Goal: Task Accomplishment & Management: Contribute content

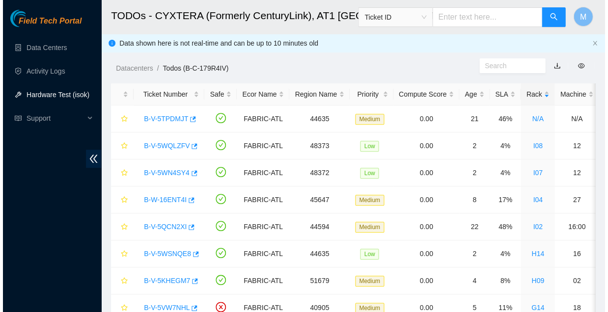
scroll to position [195, 0]
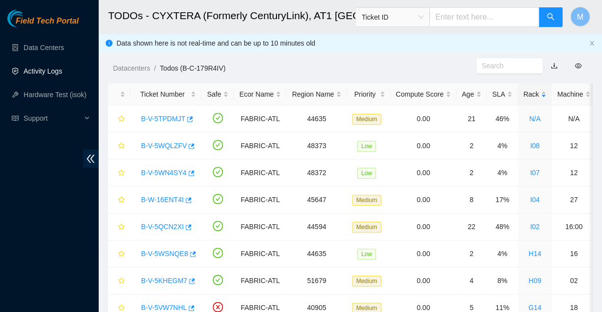
click at [39, 72] on link "Activity Logs" at bounding box center [43, 71] width 39 height 8
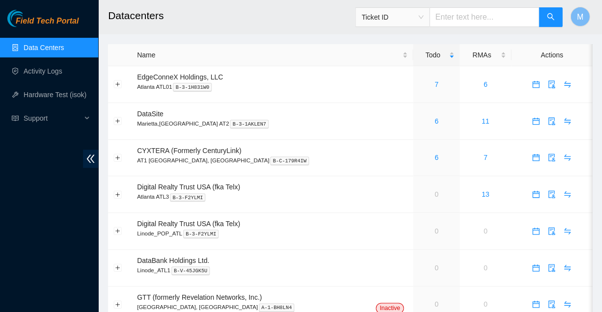
click at [39, 72] on link "Activity Logs" at bounding box center [43, 71] width 39 height 8
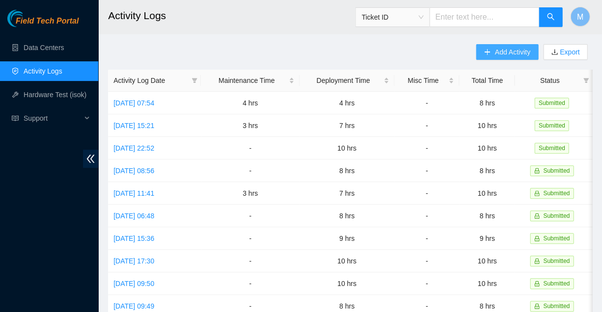
click at [511, 52] on span "Add Activity" at bounding box center [511, 52] width 35 height 11
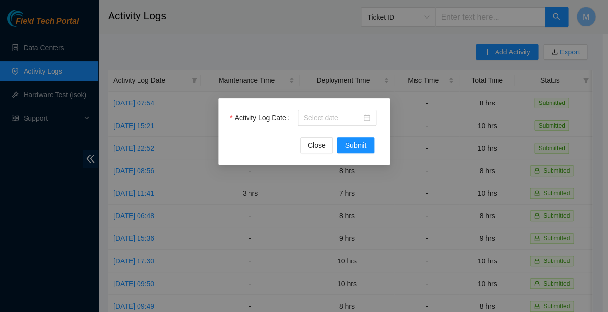
click at [382, 52] on div "Activity Log Date Close Submit" at bounding box center [304, 156] width 608 height 312
click at [325, 144] on span "Close" at bounding box center [317, 145] width 18 height 11
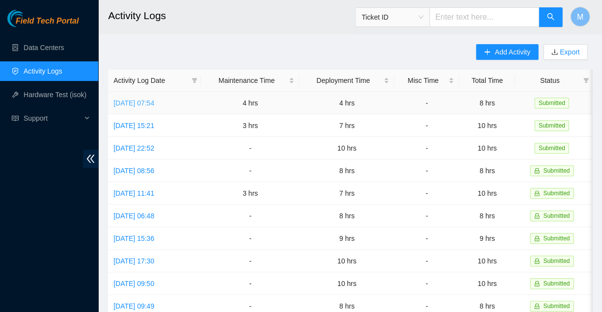
click at [154, 99] on link "Wed, 01 Oct 2025 07:54" at bounding box center [133, 103] width 41 height 8
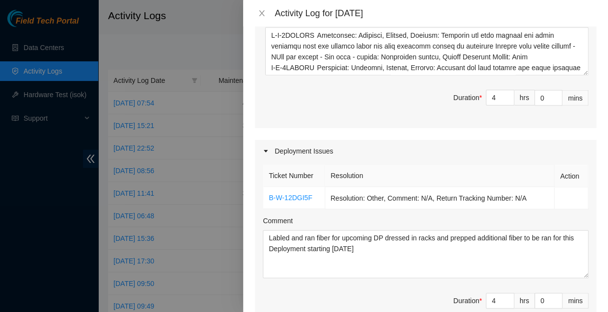
scroll to position [542, 0]
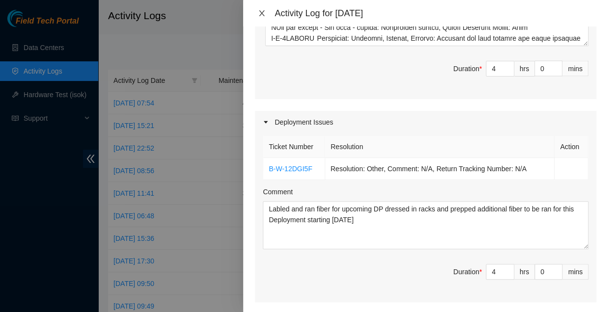
click at [262, 10] on icon "close" at bounding box center [262, 13] width 8 height 8
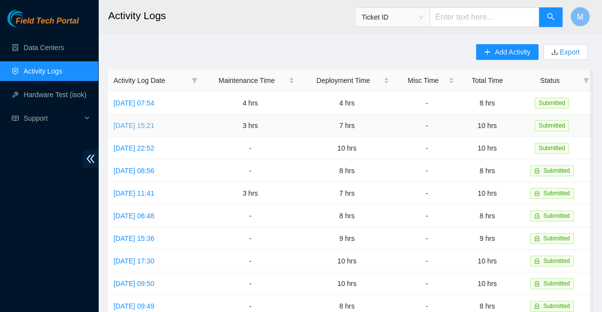
click at [151, 122] on link "Tue, 30 Sep 2025 15:21" at bounding box center [133, 126] width 41 height 8
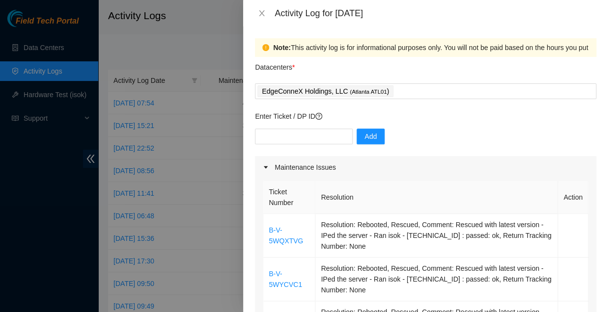
scroll to position [0, 0]
click at [262, 13] on icon "close" at bounding box center [262, 13] width 8 height 8
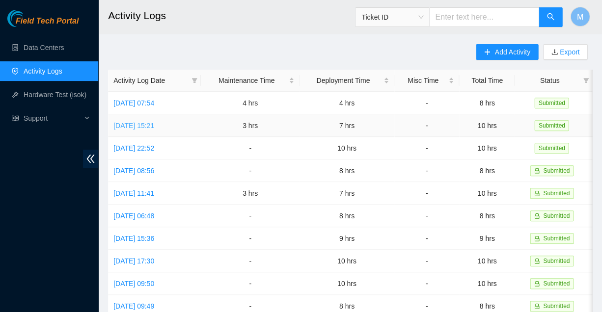
click at [147, 122] on link "Tue, 30 Sep 2025 15:21" at bounding box center [133, 126] width 41 height 8
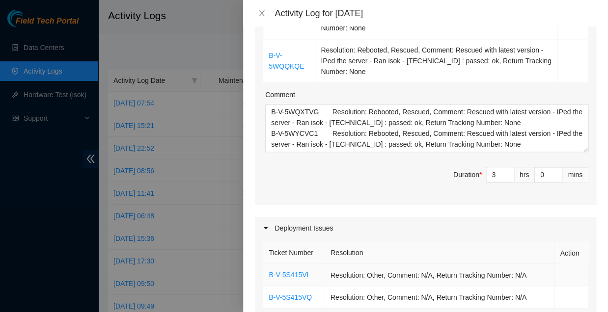
scroll to position [316, 0]
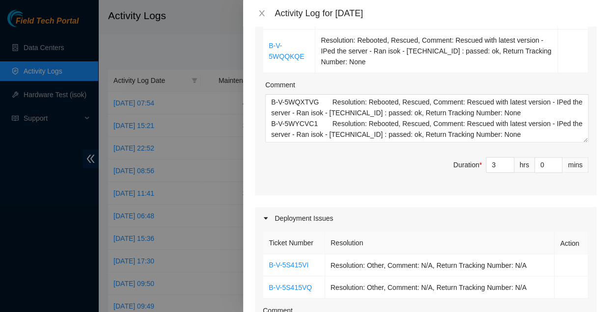
drag, startPoint x: 267, startPoint y: 235, endPoint x: 420, endPoint y: 246, distance: 153.6
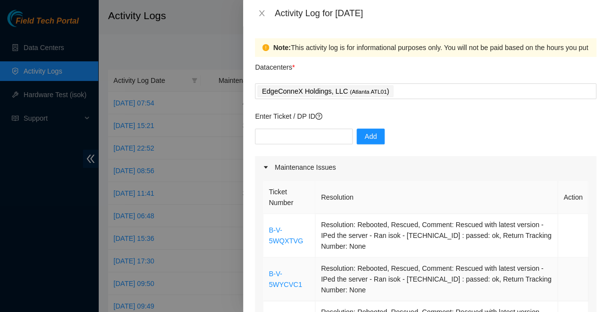
scroll to position [0, 0]
click at [261, 11] on icon "close" at bounding box center [261, 13] width 5 height 6
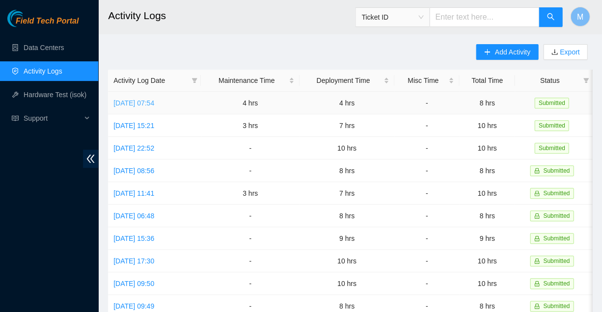
click at [152, 100] on link "Wed, 01 Oct 2025 07:54" at bounding box center [133, 103] width 41 height 8
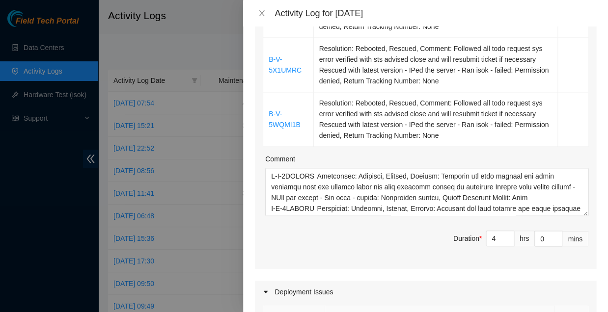
scroll to position [373, 0]
drag, startPoint x: 268, startPoint y: 259, endPoint x: 333, endPoint y: 269, distance: 66.0
click at [260, 11] on icon "close" at bounding box center [261, 13] width 5 height 6
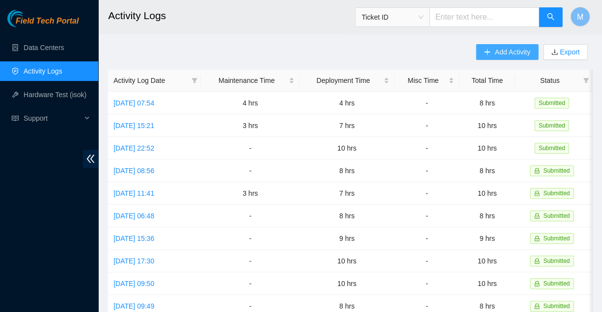
click at [506, 49] on span "Add Activity" at bounding box center [511, 52] width 35 height 11
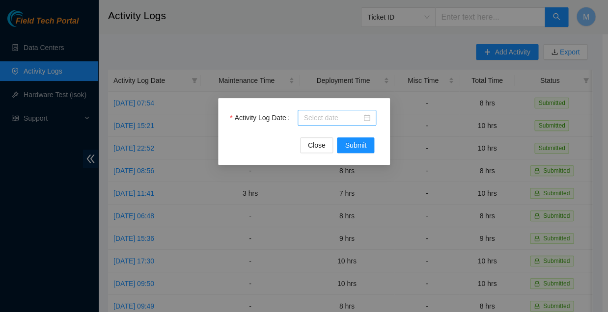
click at [345, 117] on input "Activity Log Date" at bounding box center [332, 117] width 58 height 11
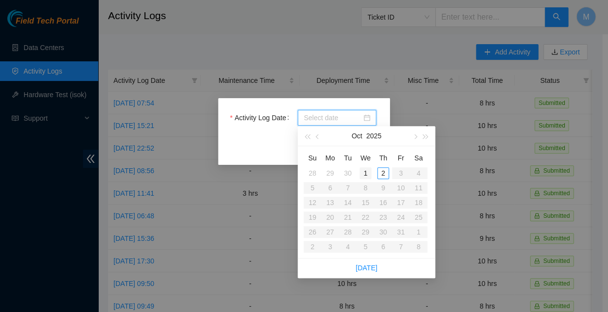
type input "2025-10-01"
type input "2025-10-02"
click at [382, 170] on div "2" at bounding box center [383, 173] width 12 height 12
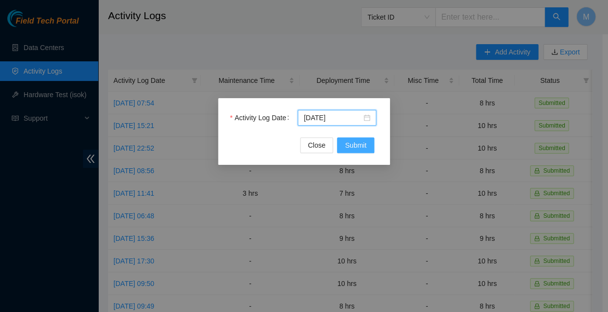
click at [355, 143] on span "Submit" at bounding box center [356, 145] width 22 height 11
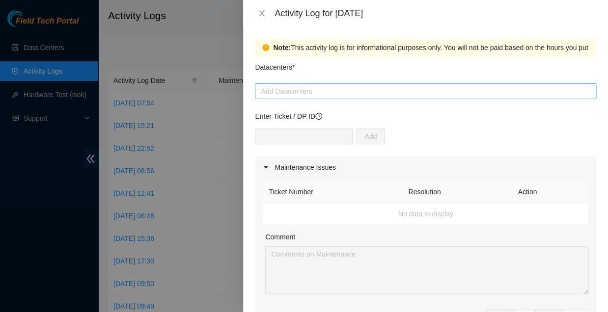
click at [317, 85] on div at bounding box center [425, 91] width 336 height 12
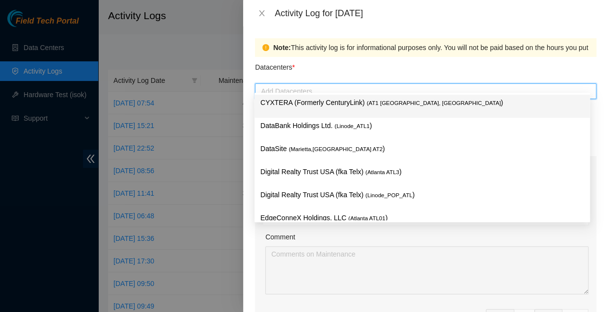
click at [311, 101] on p "CYXTERA (Formerly CenturyLink) ( AT1 Atlanta, GA )" at bounding box center [421, 102] width 323 height 11
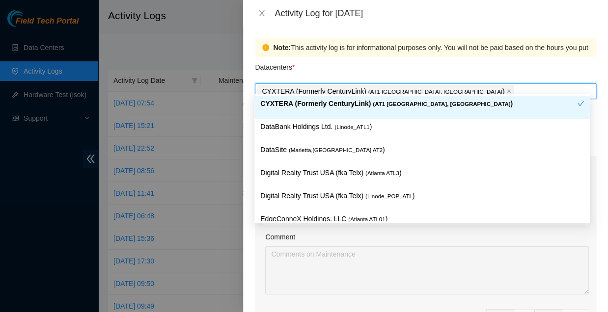
click at [376, 64] on div "Datacenters *" at bounding box center [425, 70] width 341 height 27
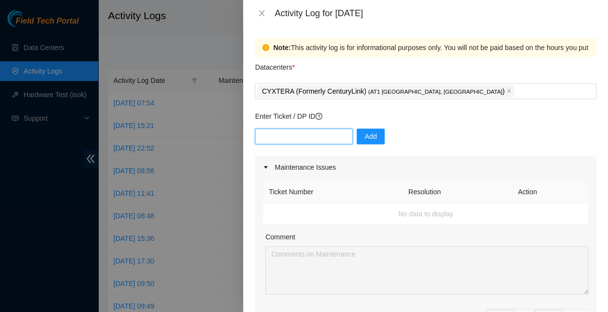
click at [300, 129] on input "text" at bounding box center [304, 137] width 98 height 16
type input "Dp83834"
click at [364, 131] on span "Add" at bounding box center [370, 136] width 12 height 11
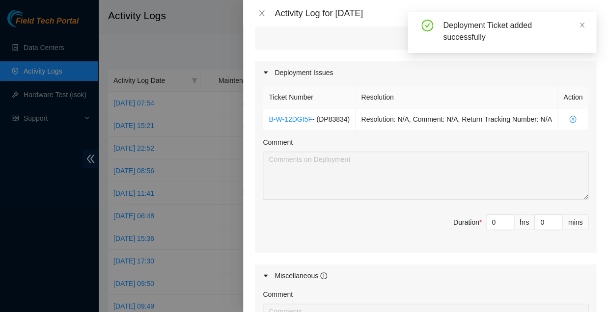
scroll to position [303, 0]
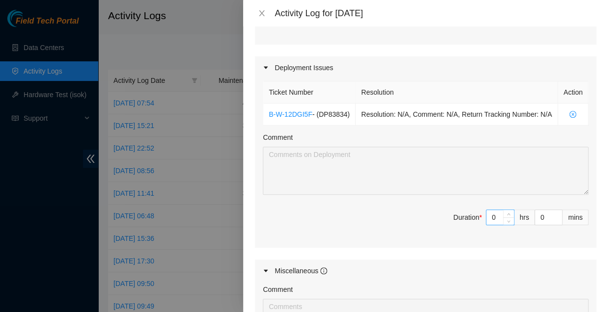
click at [492, 210] on input "0" at bounding box center [499, 217] width 27 height 15
type input "1"
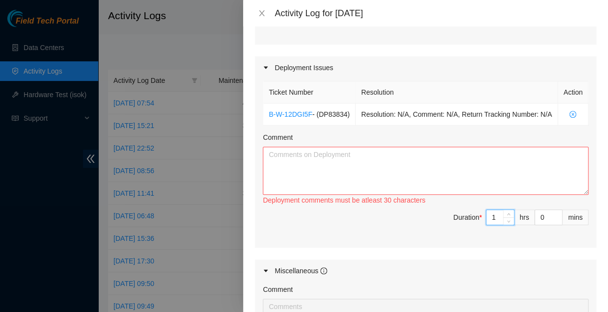
type input "10"
click at [330, 147] on textarea "Comment" at bounding box center [425, 171] width 325 height 48
paste textarea "Labled and ran fiber for upcoming DP dressed in racks and prepped additional fi…"
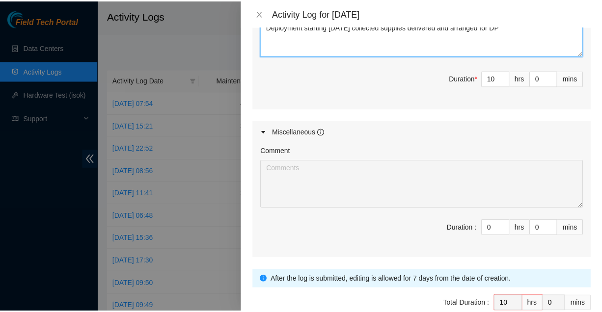
scroll to position [442, 0]
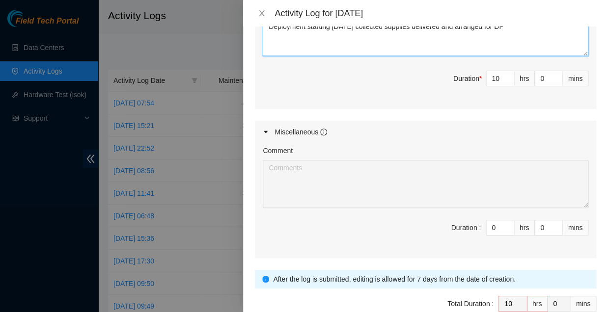
type textarea "Labled and ran fiber for upcoming DP dressed in racks and prepped additional fi…"
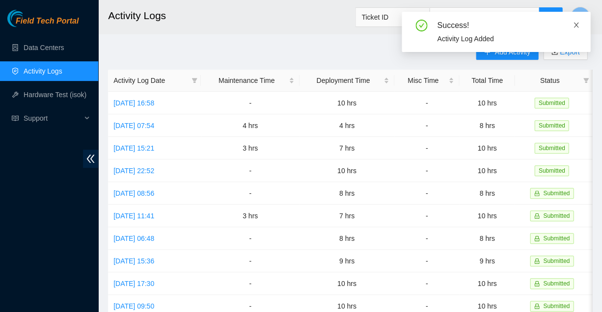
click at [576, 25] on icon "close" at bounding box center [575, 25] width 7 height 7
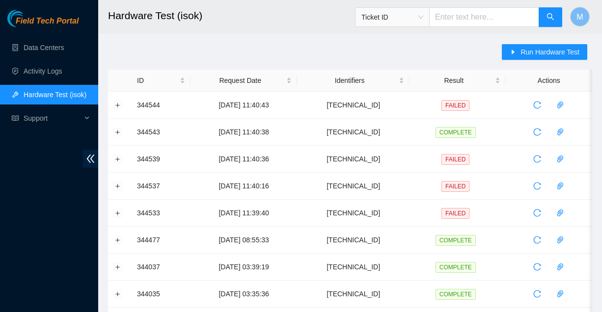
scroll to position [28, 0]
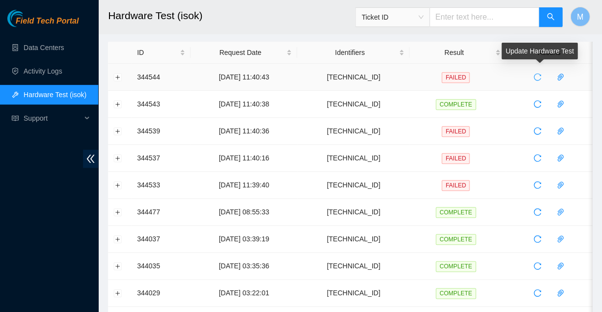
click at [538, 75] on icon "reload" at bounding box center [537, 77] width 8 height 8
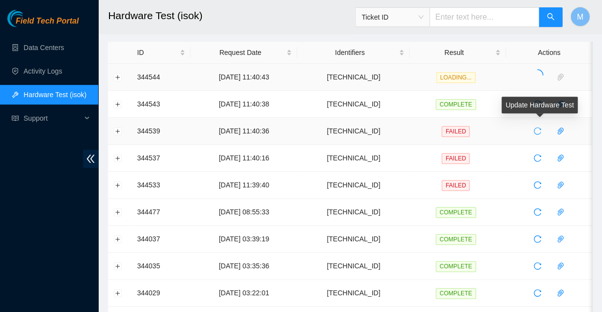
click at [537, 127] on icon "reload" at bounding box center [537, 131] width 8 height 8
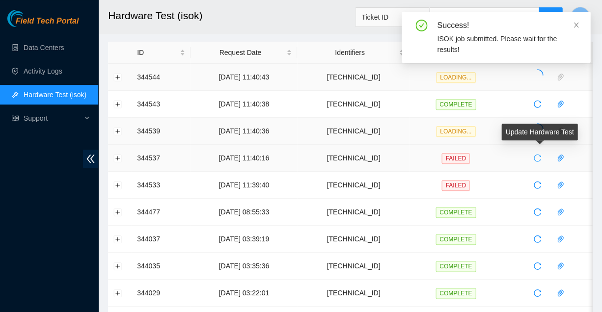
click at [533, 157] on icon "reload" at bounding box center [537, 158] width 8 height 8
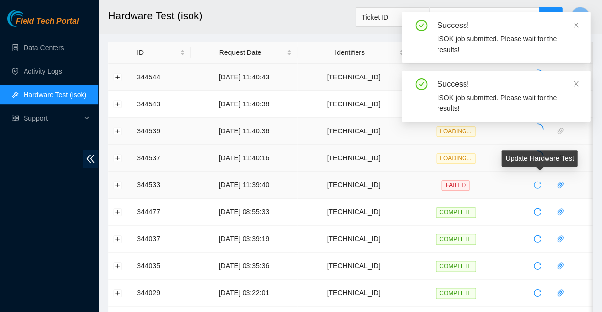
click at [535, 181] on icon "reload" at bounding box center [537, 185] width 8 height 8
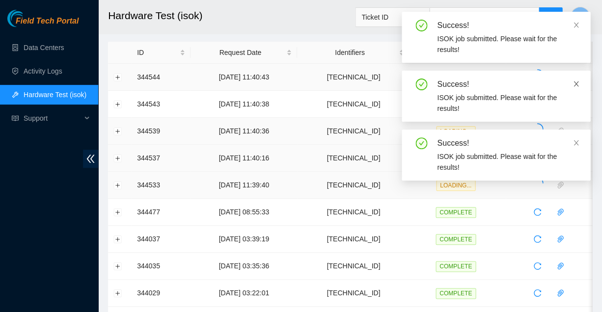
click at [573, 81] on icon "close" at bounding box center [575, 84] width 7 height 7
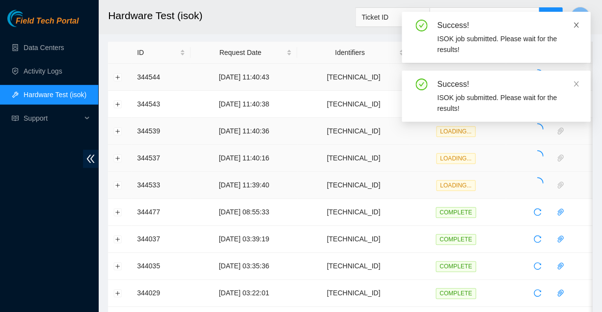
click at [578, 23] on icon "close" at bounding box center [575, 25] width 7 height 7
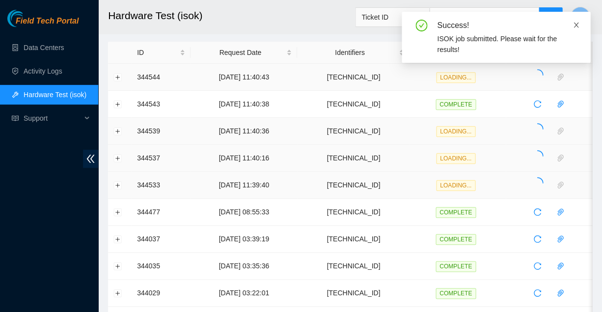
click at [576, 24] on icon "close" at bounding box center [575, 25] width 7 height 7
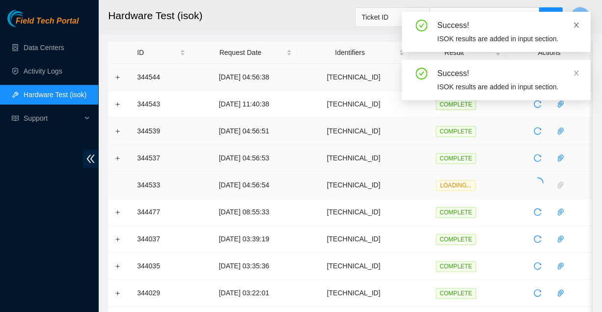
click at [576, 23] on icon "close" at bounding box center [575, 25] width 7 height 7
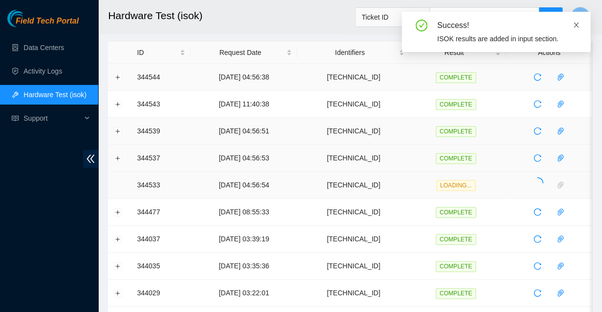
click at [576, 23] on icon "close" at bounding box center [575, 25] width 5 height 5
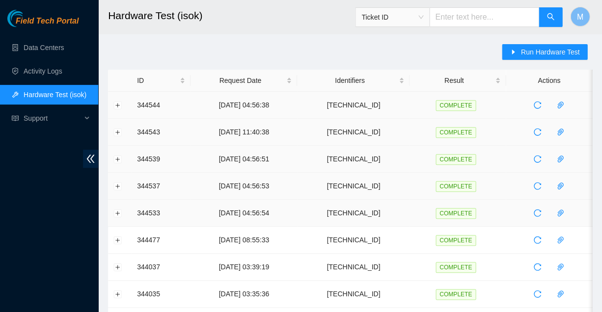
scroll to position [0, 0]
